Goal: Book appointment/travel/reservation

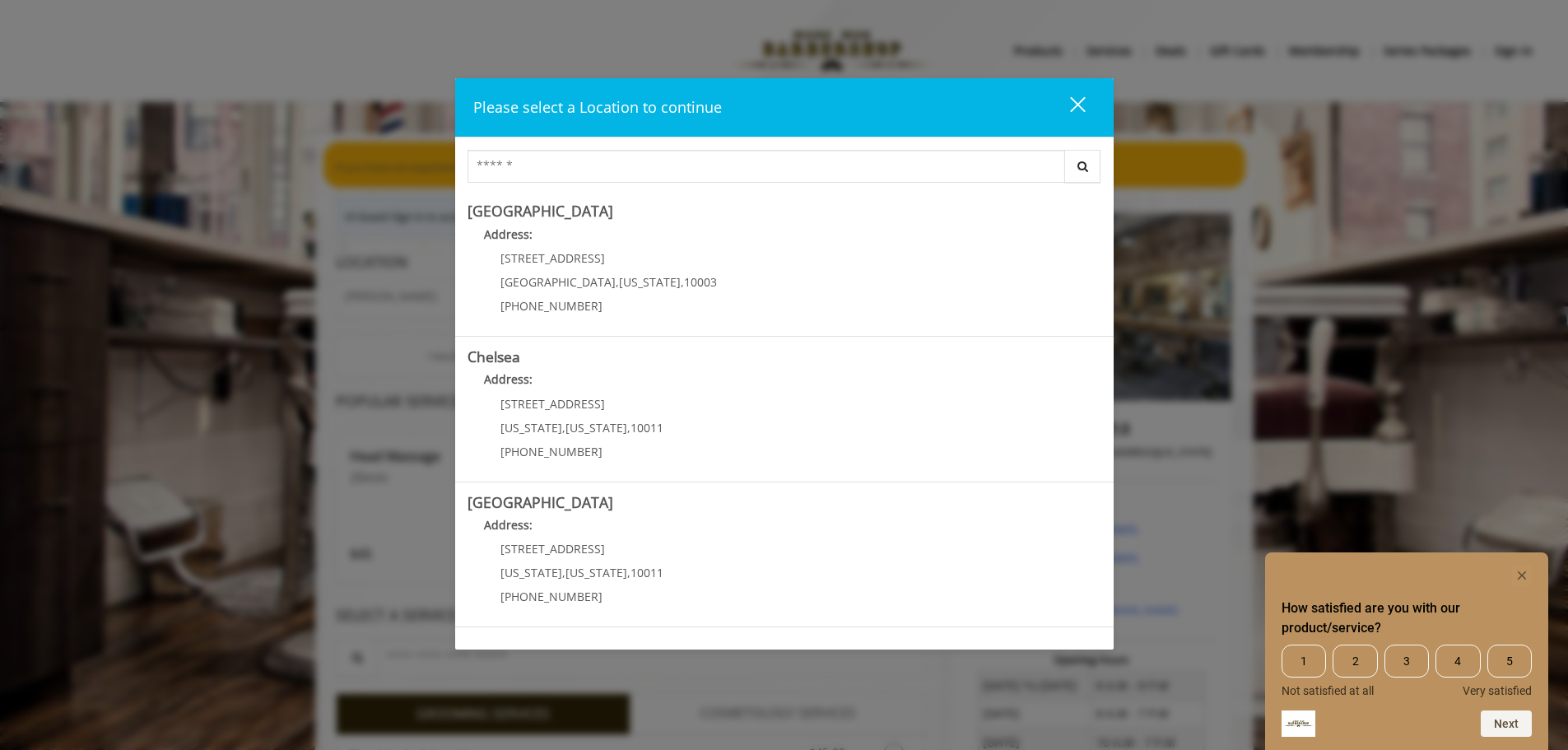
click at [1082, 99] on div "close dialog" at bounding box center [1077, 104] width 16 height 16
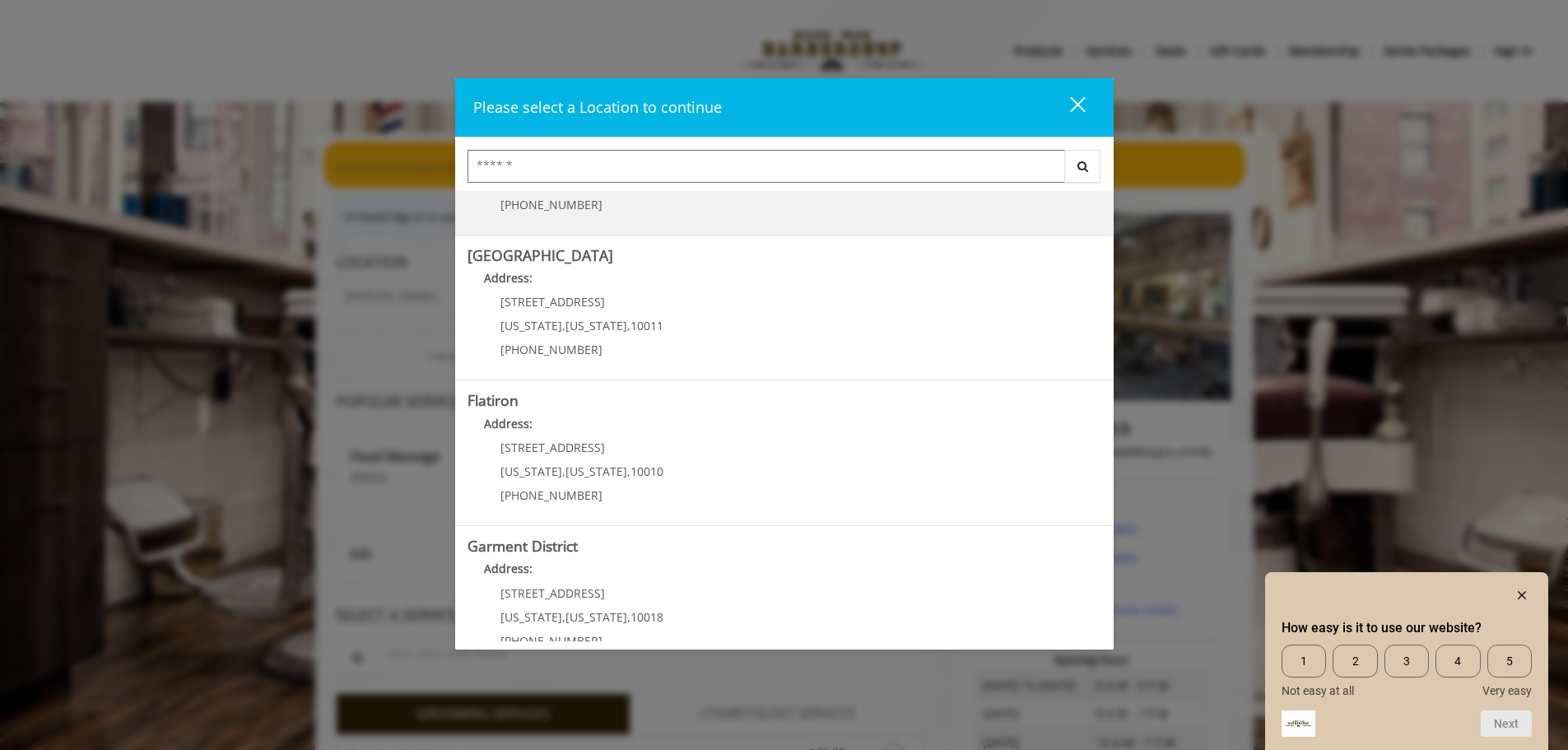
scroll to position [277, 0]
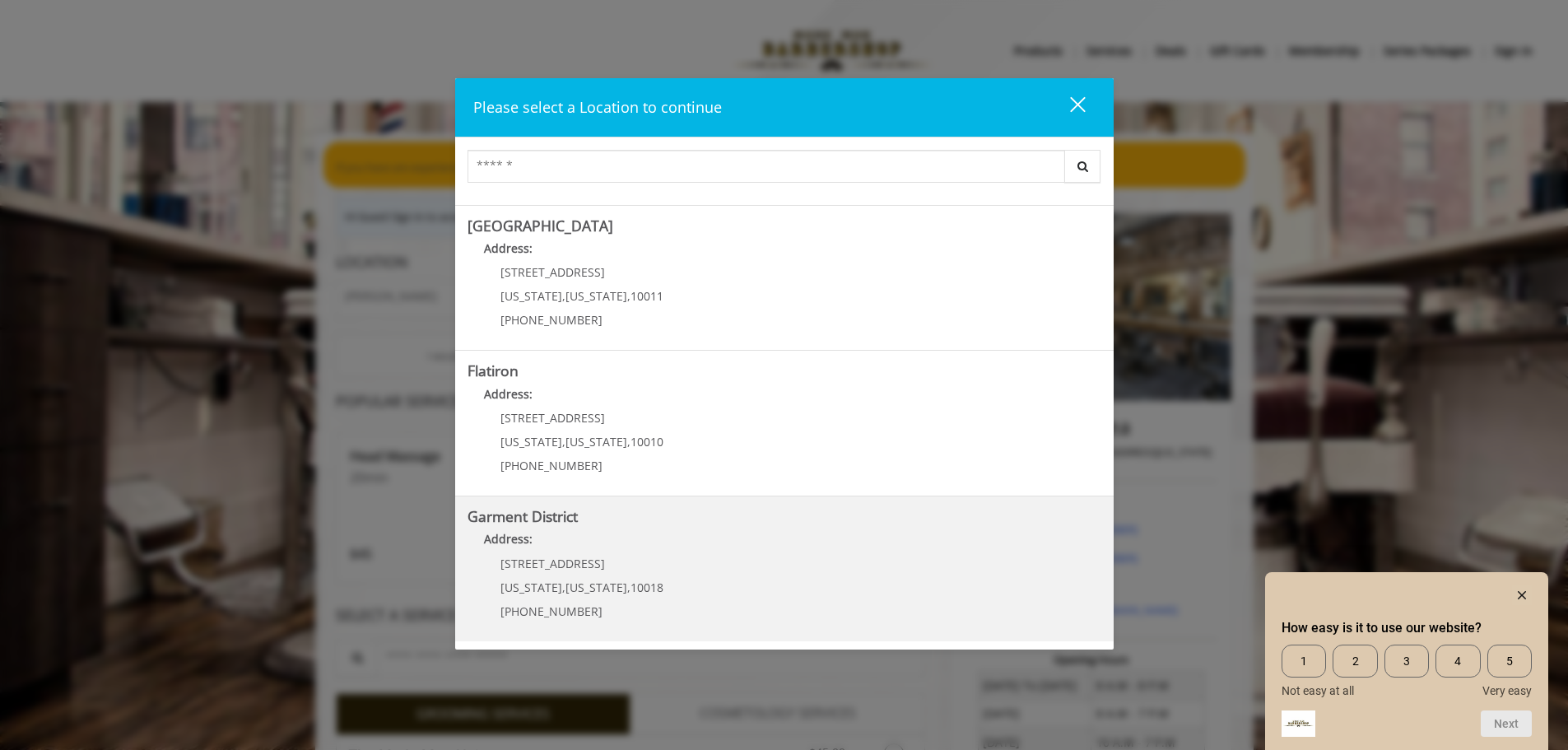
click at [577, 559] on span "[STREET_ADDRESS]" at bounding box center [552, 563] width 104 height 16
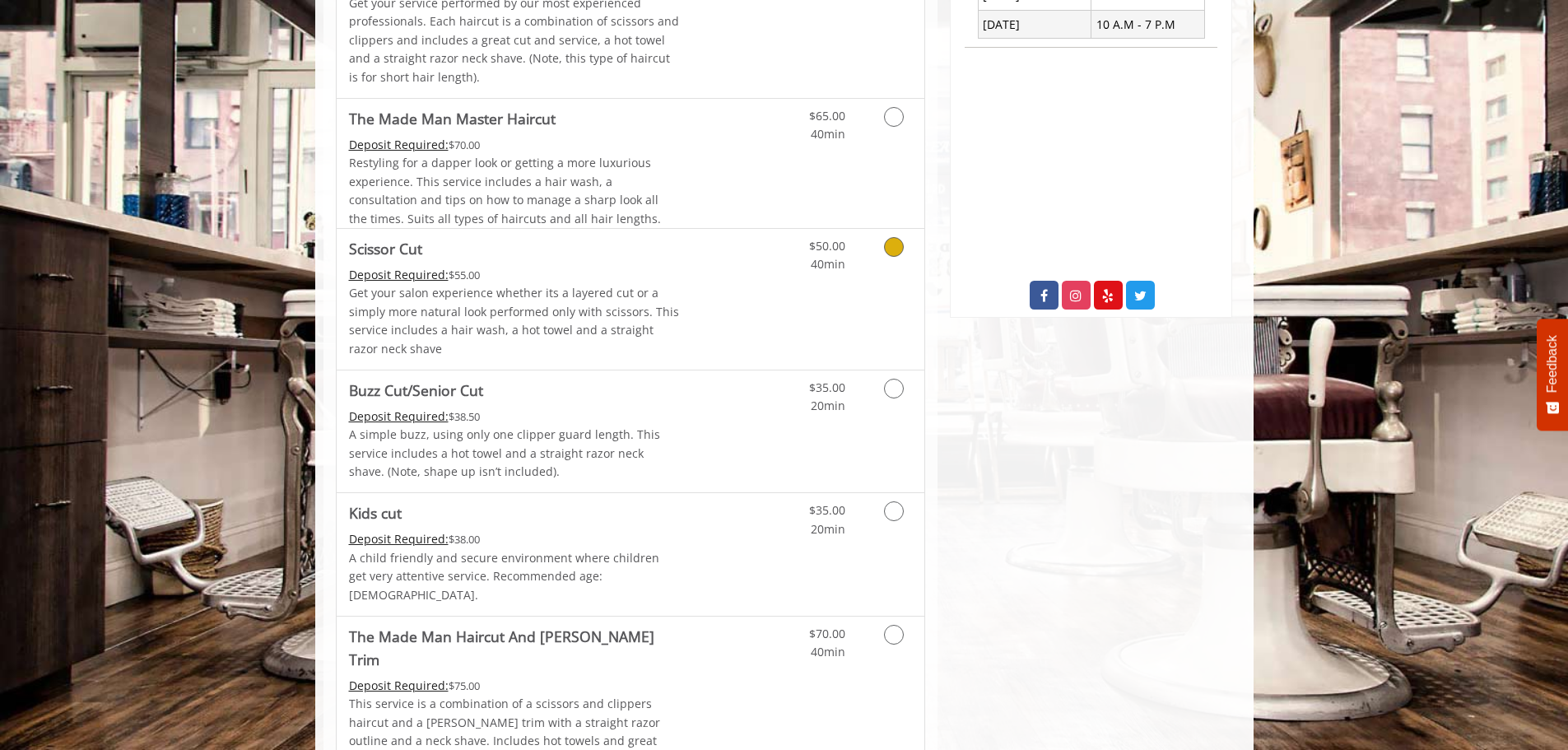
scroll to position [741, 0]
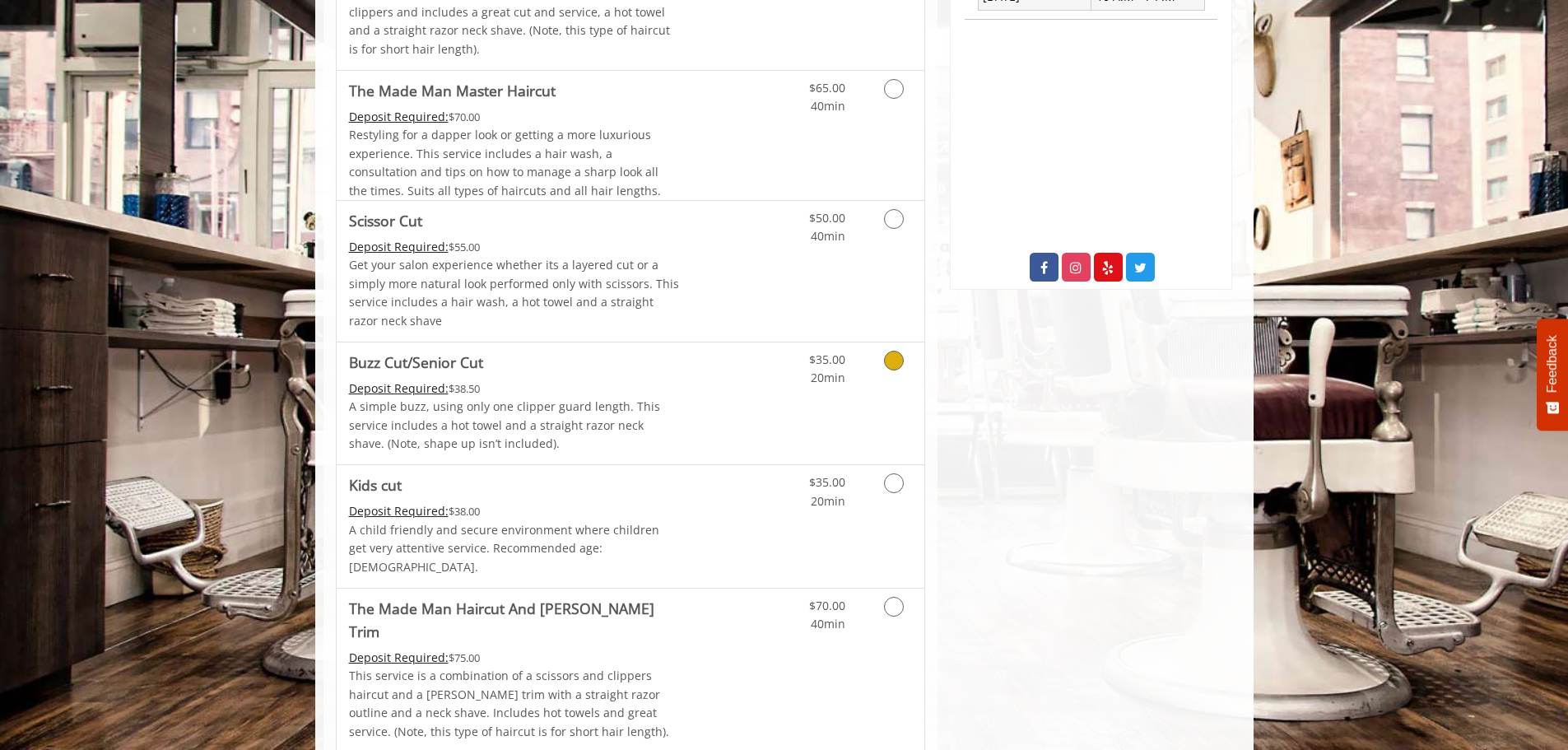
click at [900, 361] on icon "Grooming services" at bounding box center [895, 361] width 20 height 20
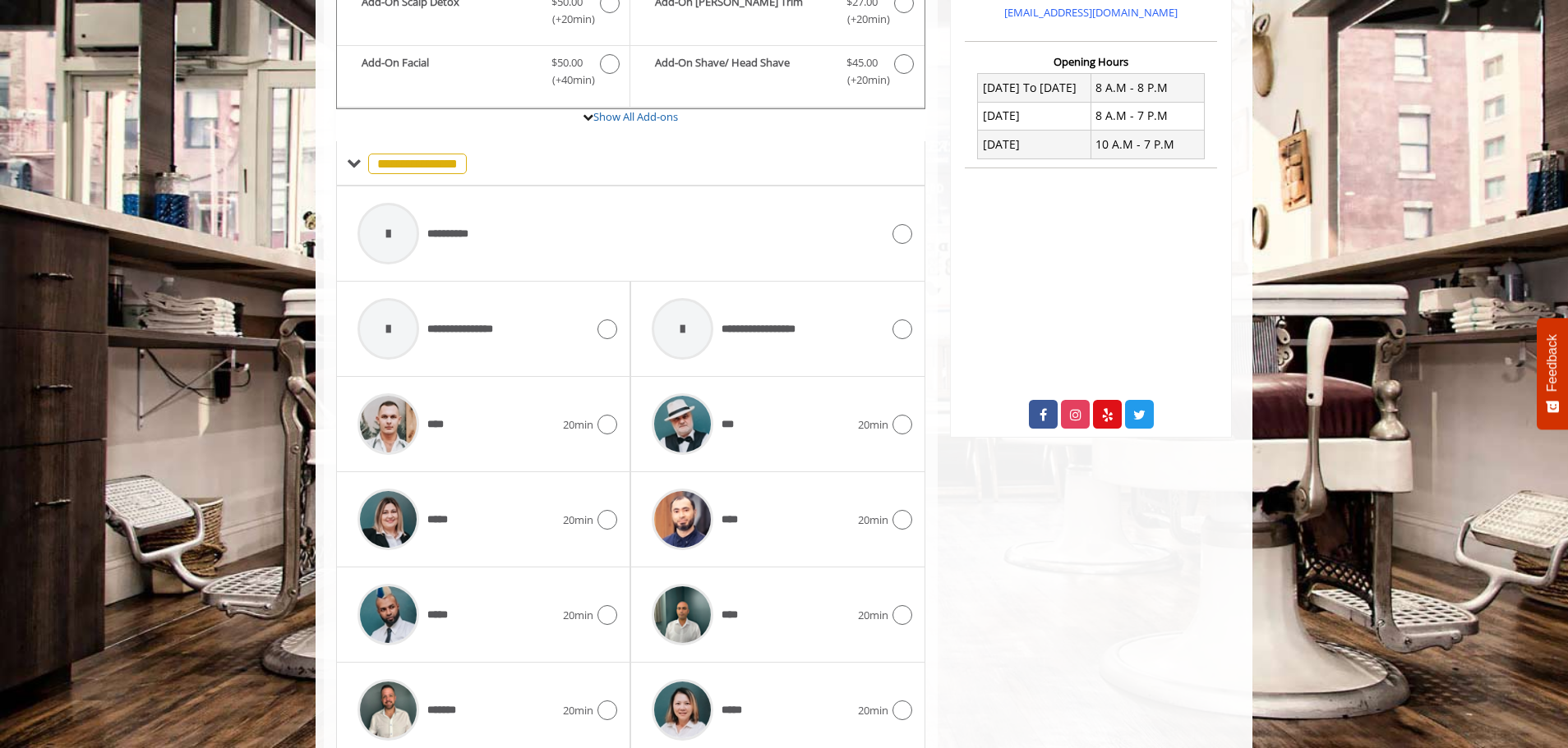
scroll to position [630, 0]
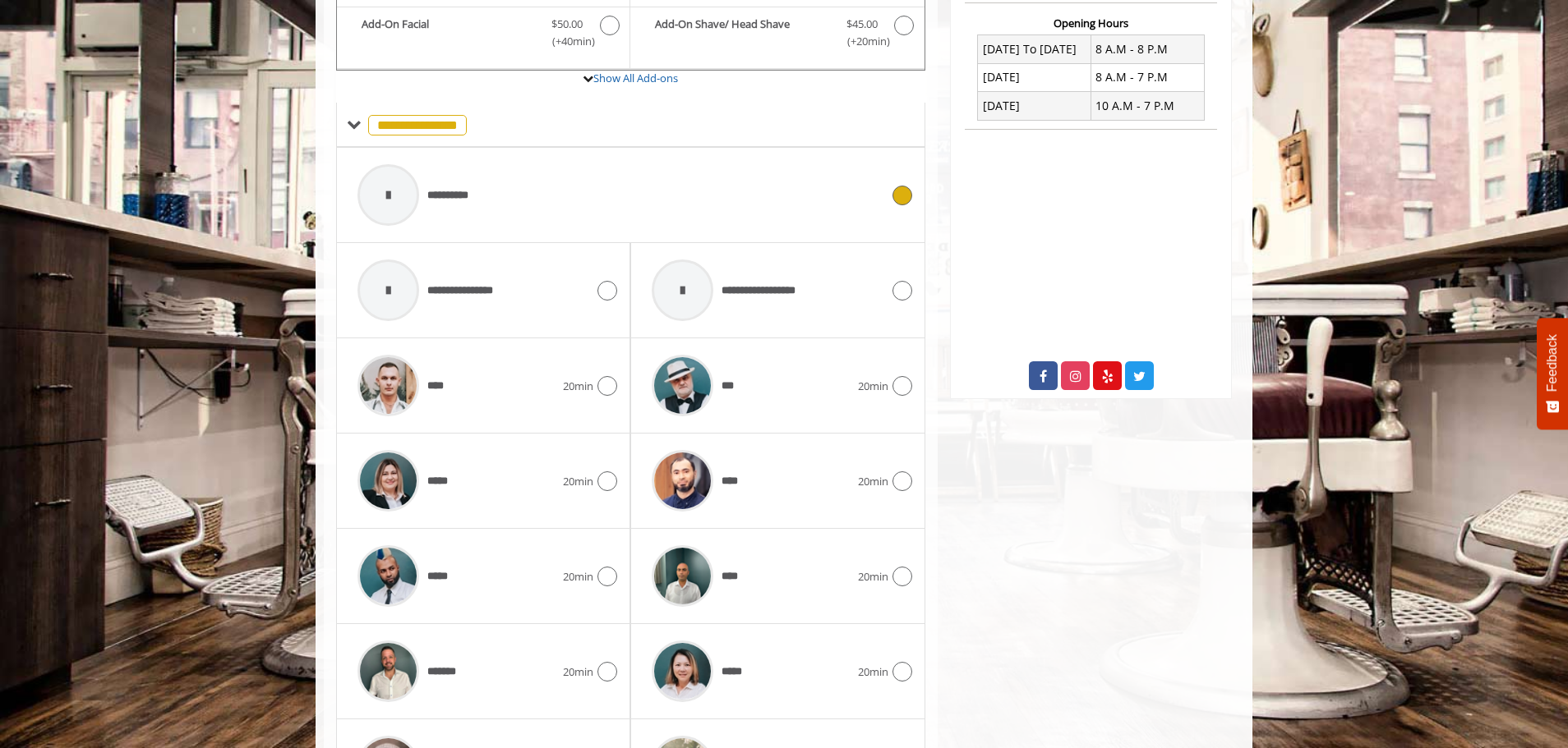
click at [902, 197] on icon at bounding box center [903, 196] width 20 height 20
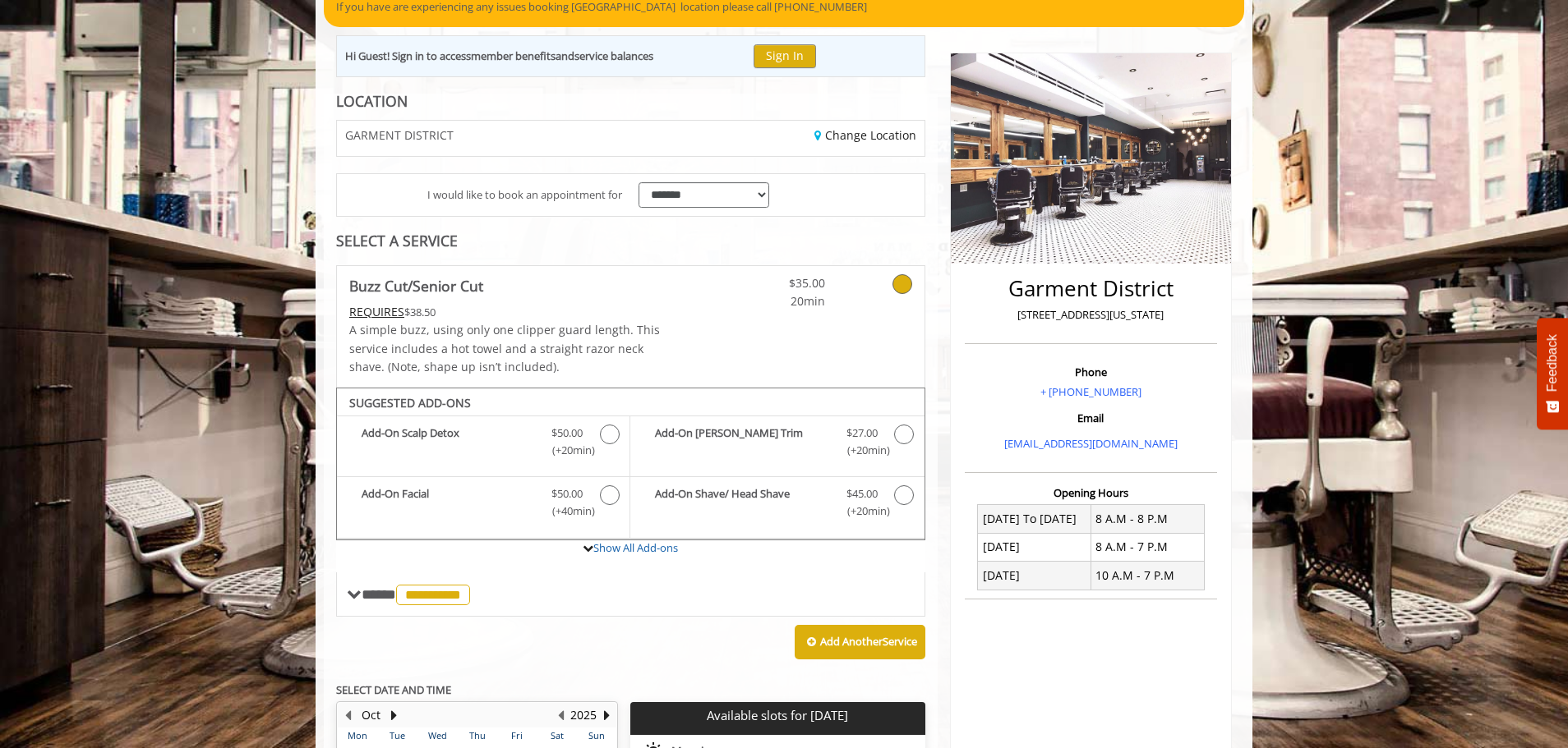
scroll to position [164, 0]
